Goal: Find specific page/section: Find specific page/section

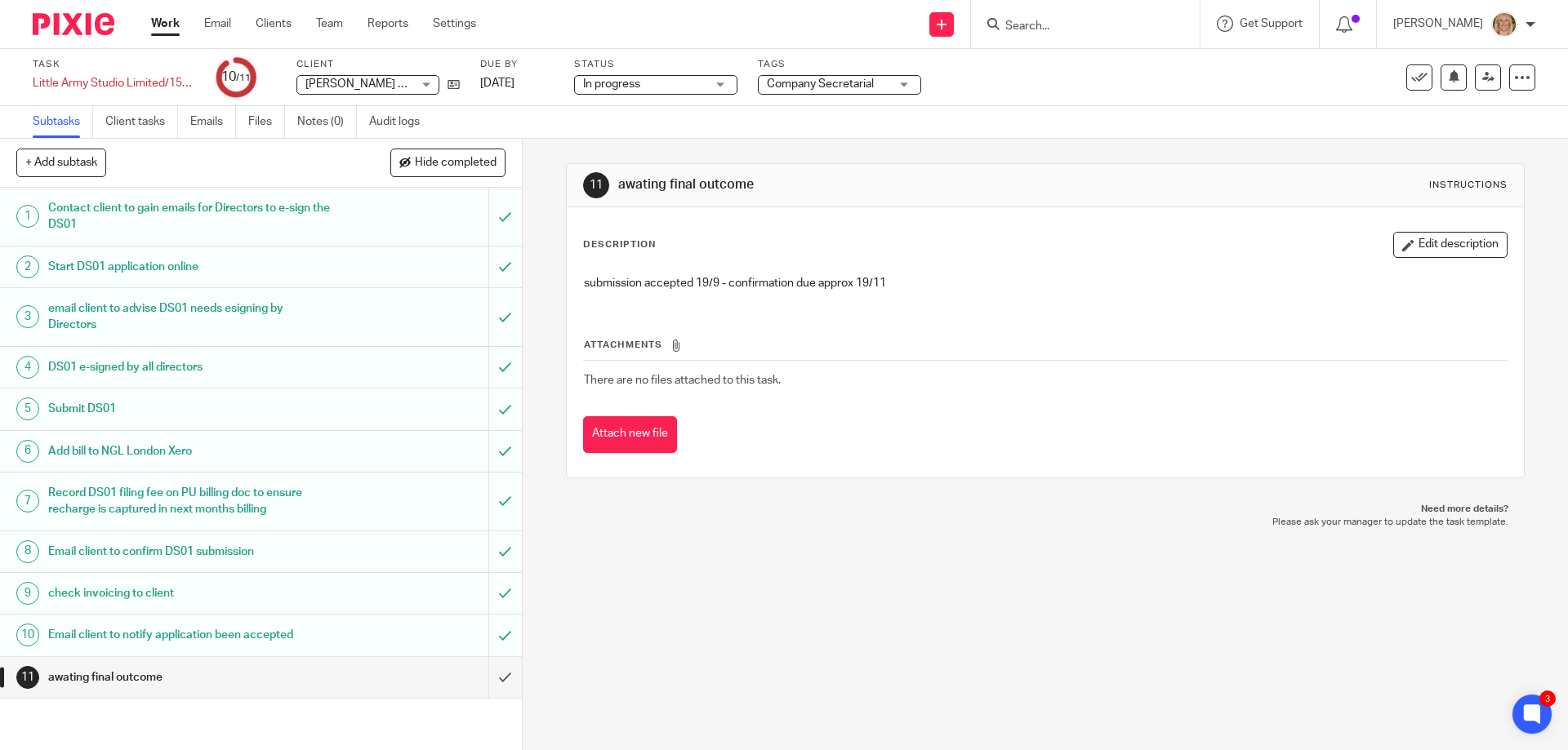
click at [1061, 28] on input "Search" at bounding box center [1077, 27] width 147 height 15
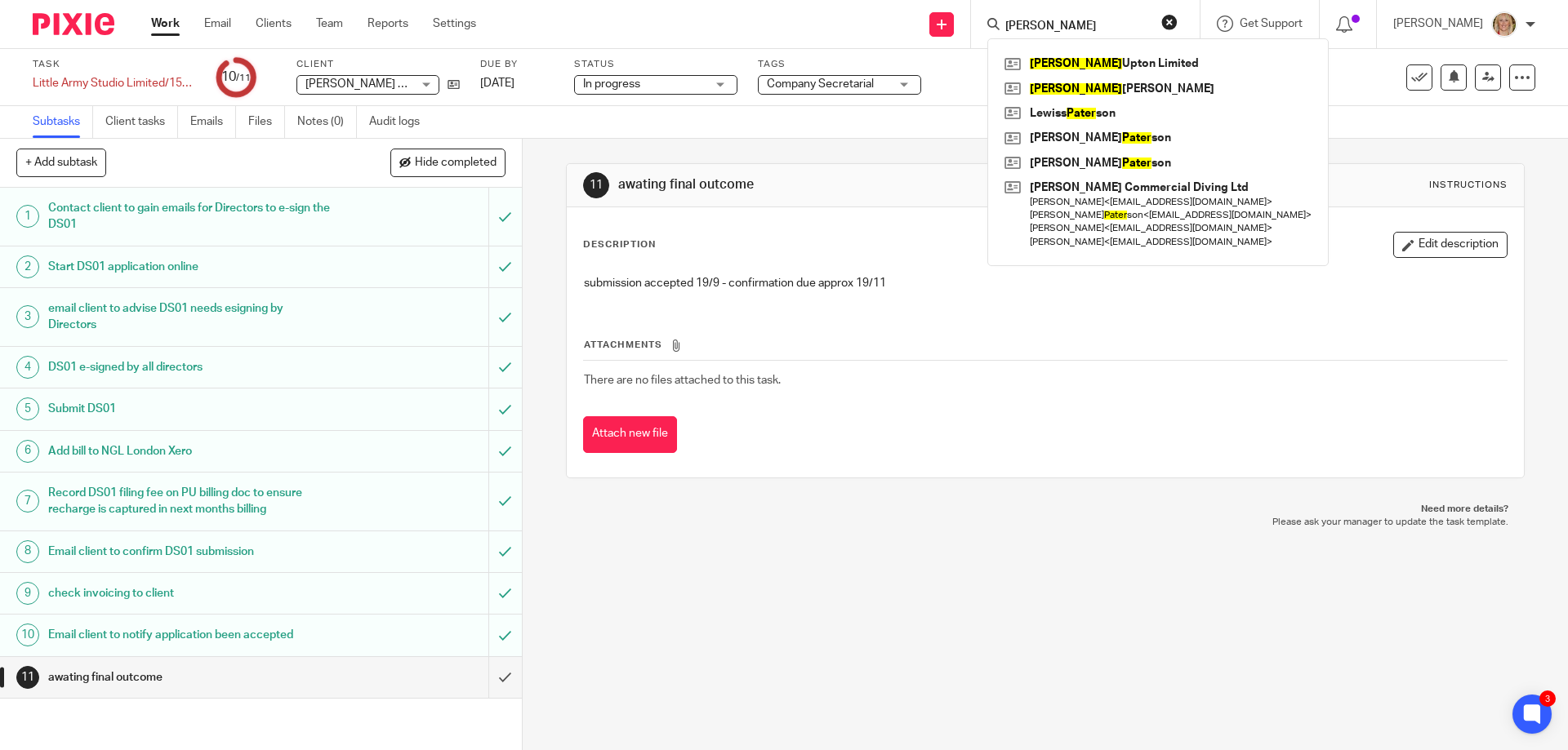
type input "[PERSON_NAME]"
click button "submit" at bounding box center [0, 0] width 0 height 0
click at [1092, 54] on link at bounding box center [1158, 63] width 315 height 25
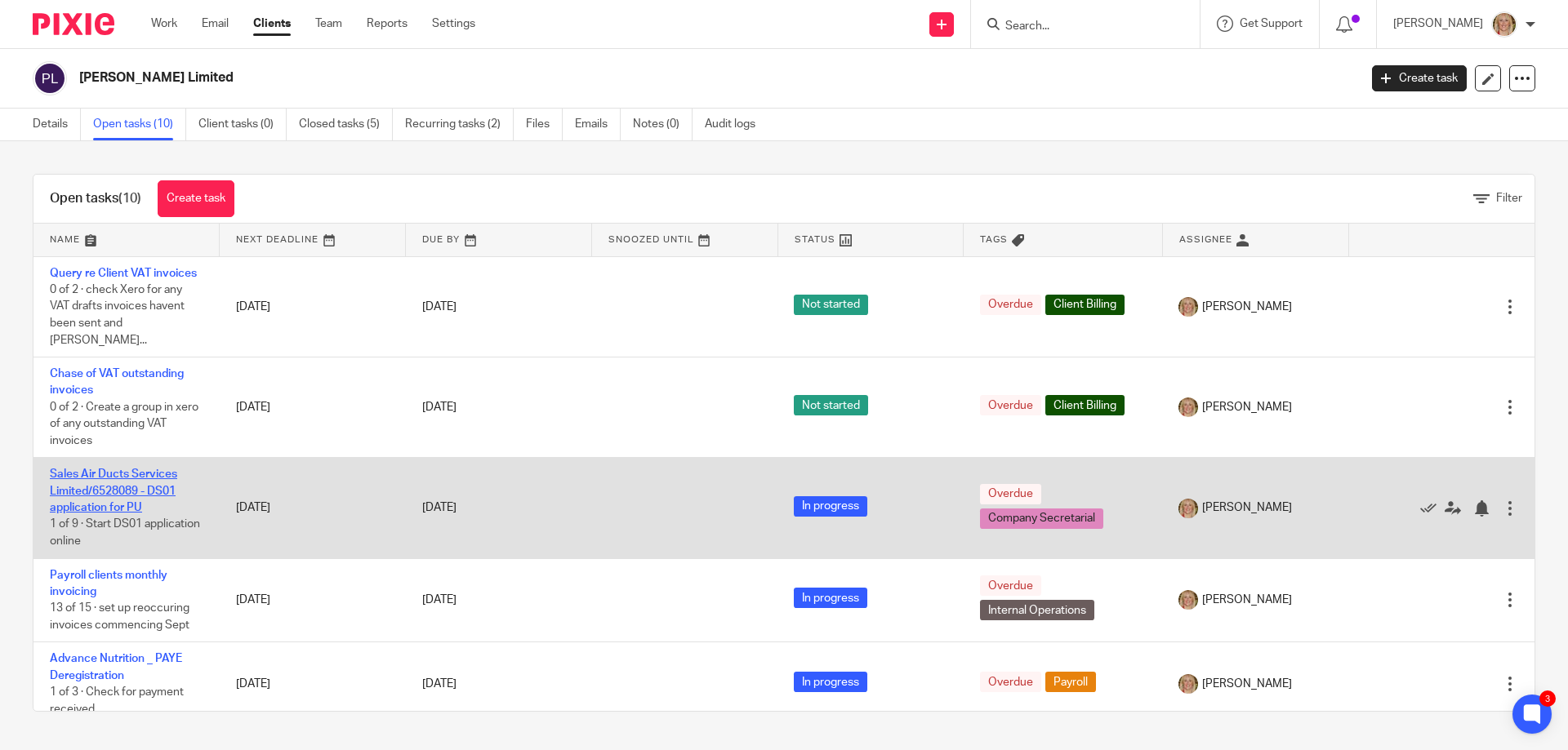
click at [95, 472] on link "Sales Air Ducts Services Limited/6528089 - DS01 application for PU" at bounding box center [113, 491] width 128 height 45
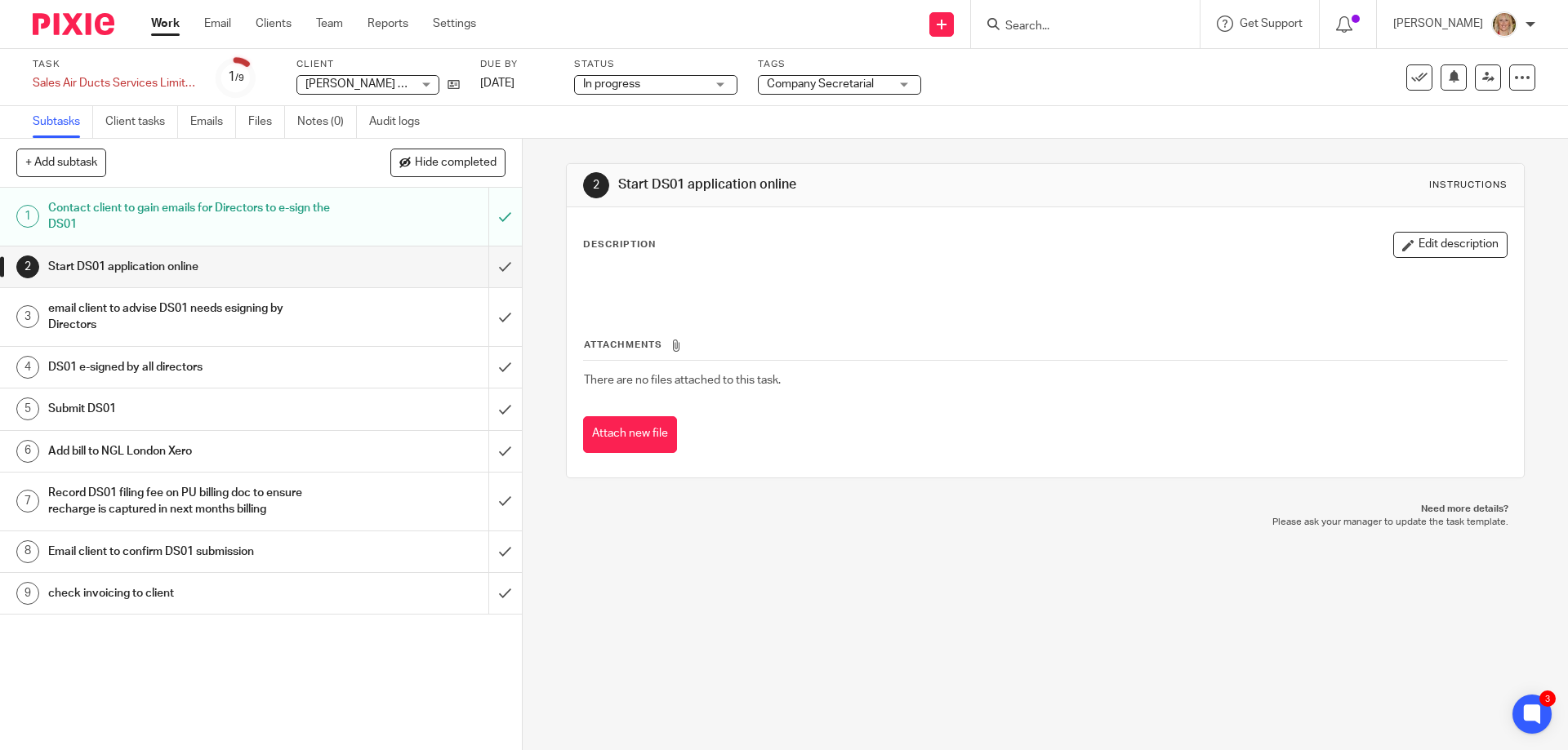
click at [343, 218] on div "Contact client to gain emails for Directors to e-sign the DS01" at bounding box center [260, 216] width 424 height 41
